Goal: Task Accomplishment & Management: Complete application form

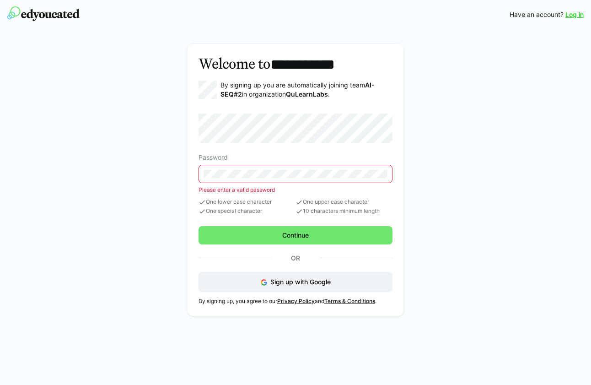
click at [274, 178] on eds-input at bounding box center [296, 174] width 194 height 18
click at [269, 167] on eds-input at bounding box center [296, 174] width 194 height 18
click at [234, 167] on eds-input at bounding box center [296, 174] width 194 height 18
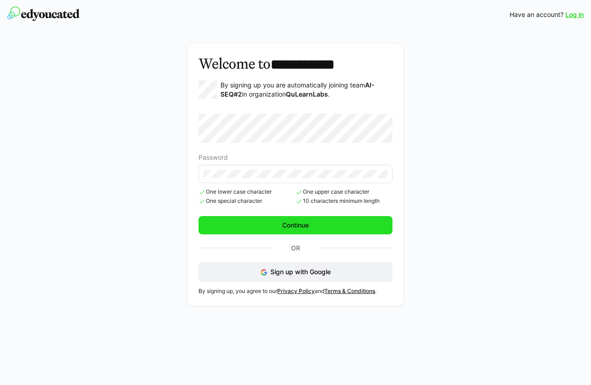
click at [263, 224] on span "Continue" at bounding box center [296, 225] width 194 height 18
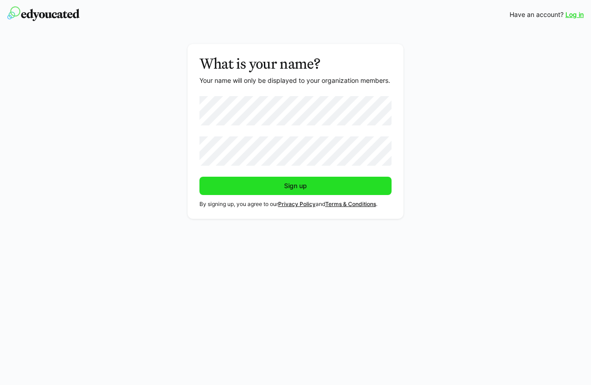
click at [314, 187] on span "Sign up" at bounding box center [295, 186] width 193 height 18
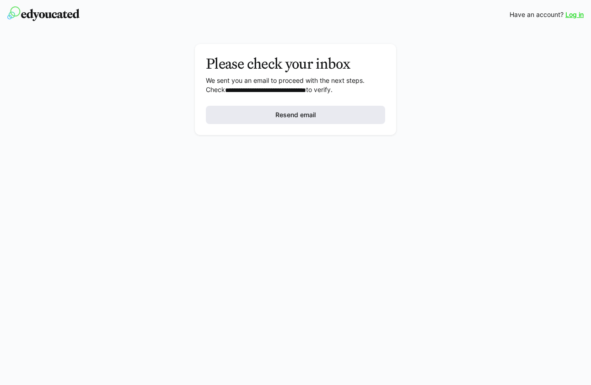
click at [296, 117] on span "Resend email" at bounding box center [295, 114] width 43 height 9
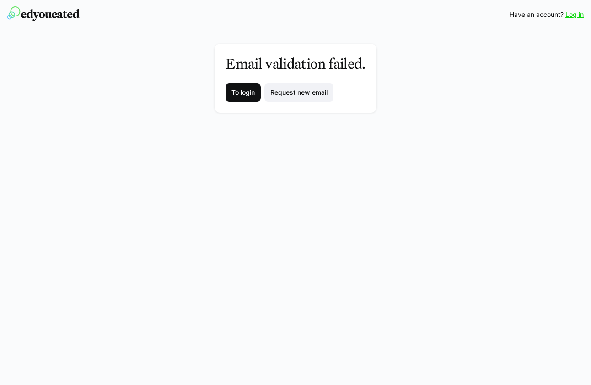
click at [238, 90] on span "To login" at bounding box center [243, 92] width 26 height 9
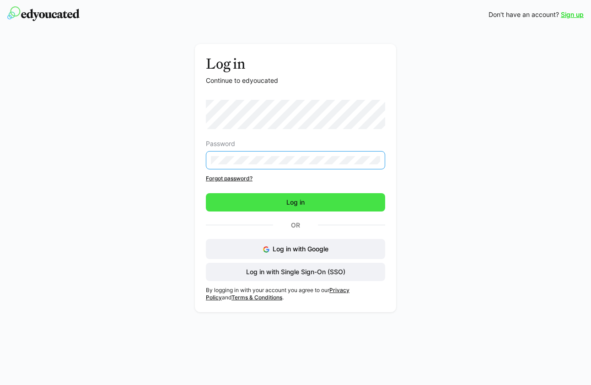
click at [323, 200] on span "Log in" at bounding box center [295, 202] width 179 height 18
